Goal: Find specific page/section: Find specific page/section

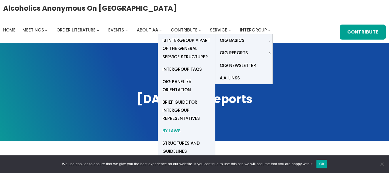
click at [172, 130] on span "By Laws" at bounding box center [172, 131] width 18 height 8
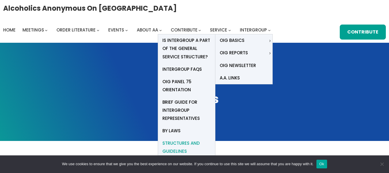
click at [182, 142] on span "Structures and Guidelines" at bounding box center [187, 147] width 48 height 16
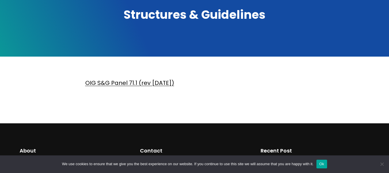
scroll to position [86, 0]
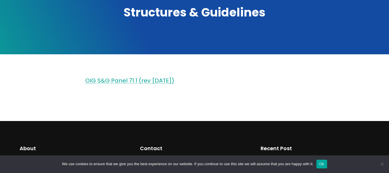
click at [123, 80] on link "OIG S&G Panel 71.1 (rev [DATE])" at bounding box center [129, 80] width 89 height 8
